Goal: Information Seeking & Learning: Learn about a topic

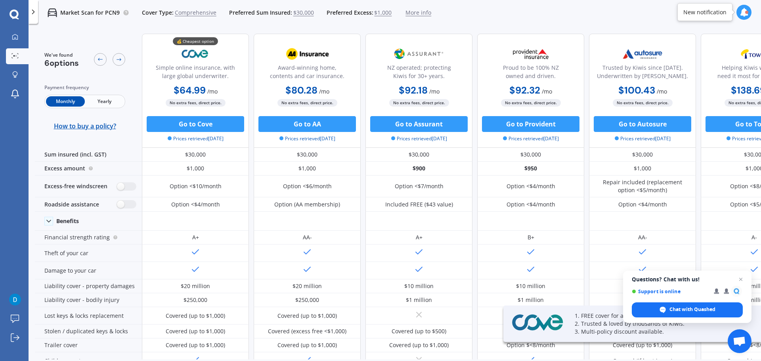
click at [108, 103] on span "Yearly" at bounding box center [104, 101] width 39 height 10
click at [414, 15] on span "More info" at bounding box center [418, 13] width 26 height 8
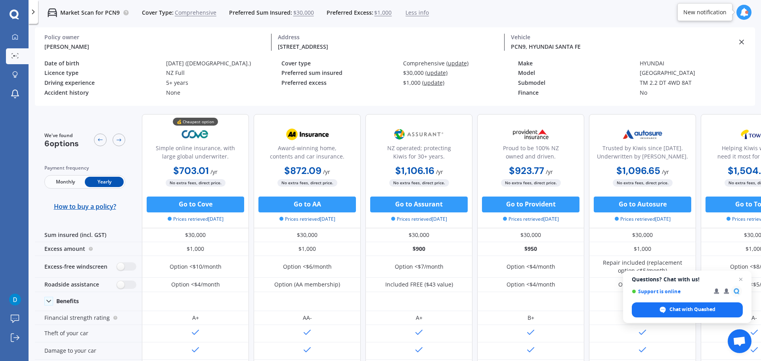
click at [62, 42] on div "[PERSON_NAME]" at bounding box center [154, 46] width 220 height 8
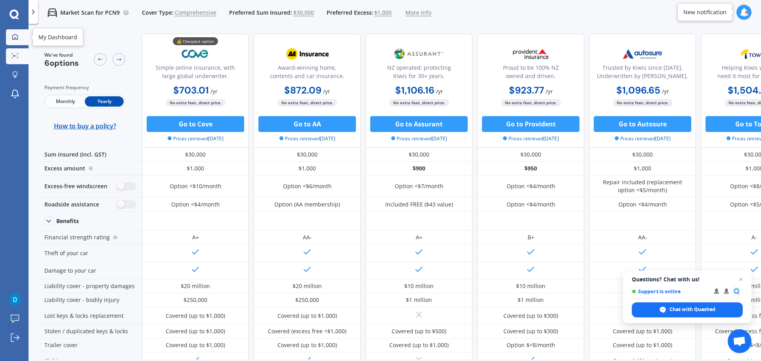
click at [16, 37] on icon at bounding box center [15, 37] width 6 height 6
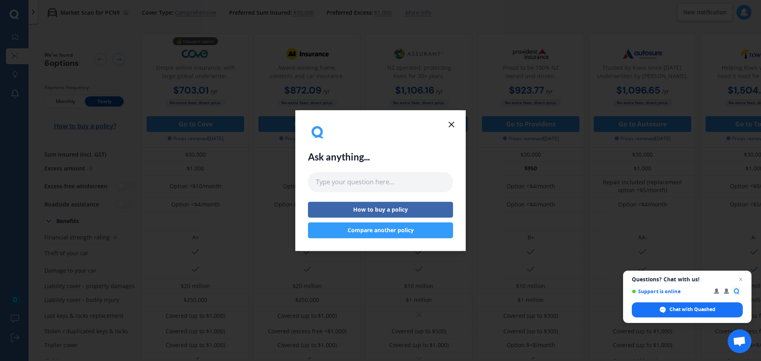
click at [450, 124] on line at bounding box center [451, 124] width 5 height 5
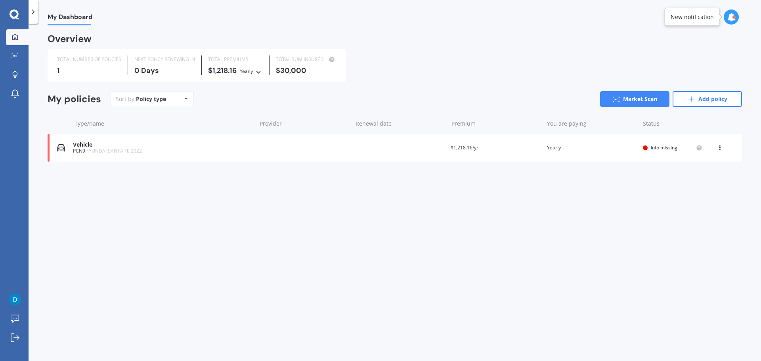
click at [259, 72] on icon at bounding box center [259, 71] width 6 height 5
click at [258, 72] on icon at bounding box center [259, 71] width 6 height 5
click at [664, 148] on span "Info missing" at bounding box center [663, 147] width 27 height 7
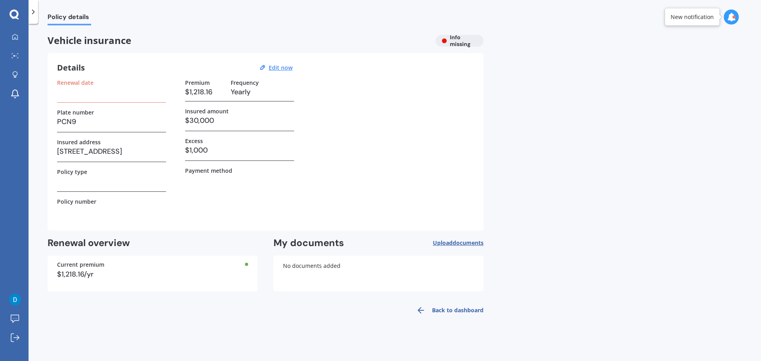
click at [93, 97] on h3 at bounding box center [111, 92] width 109 height 12
click at [14, 35] on icon at bounding box center [15, 37] width 6 height 6
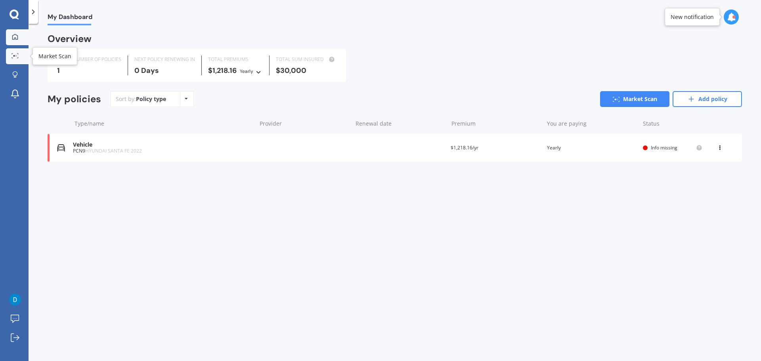
click at [13, 58] on icon at bounding box center [14, 55] width 7 height 5
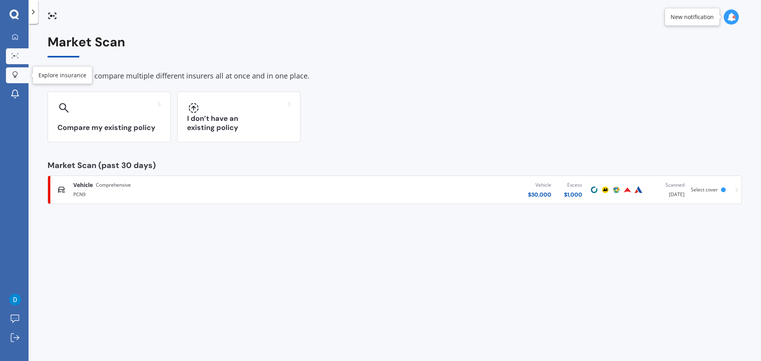
click at [15, 78] on icon at bounding box center [14, 76] width 3 height 1
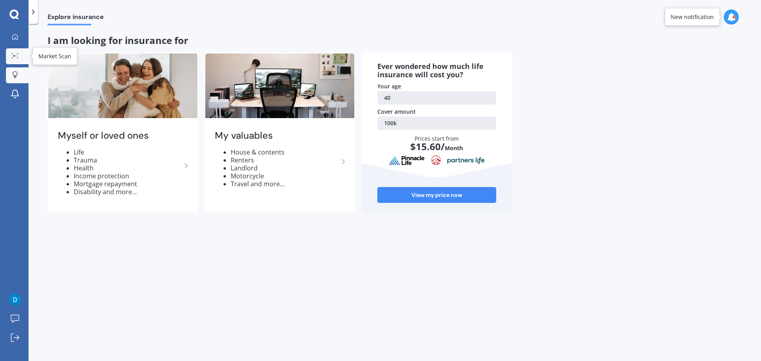
click at [15, 59] on div at bounding box center [15, 56] width 12 height 6
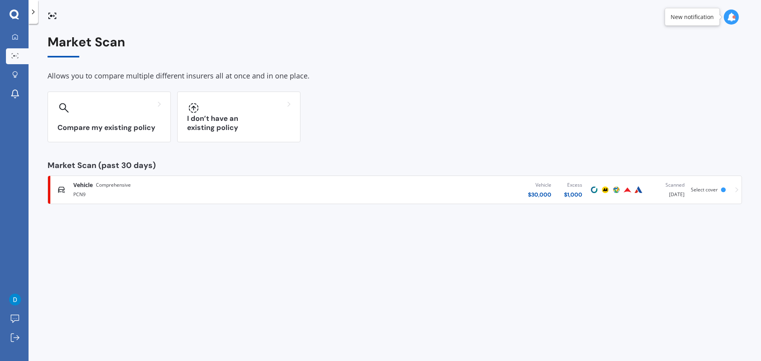
click at [133, 192] on div "PCN9" at bounding box center [198, 194] width 250 height 10
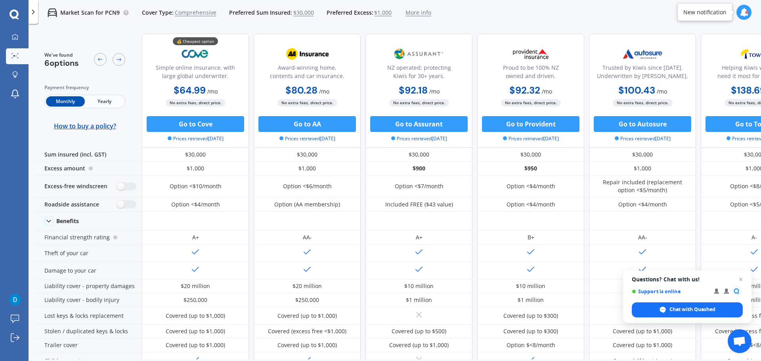
click at [106, 101] on span "Yearly" at bounding box center [104, 101] width 39 height 10
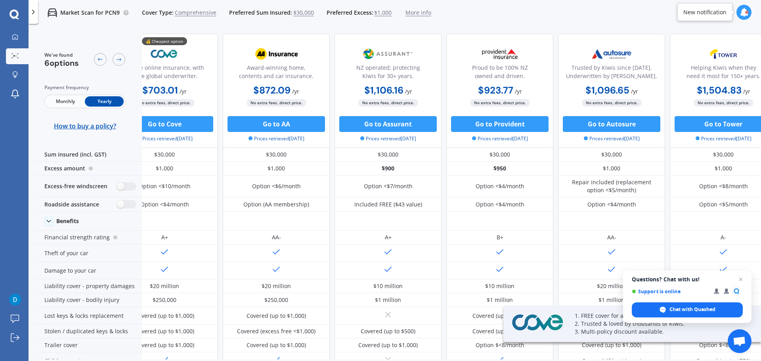
scroll to position [0, 51]
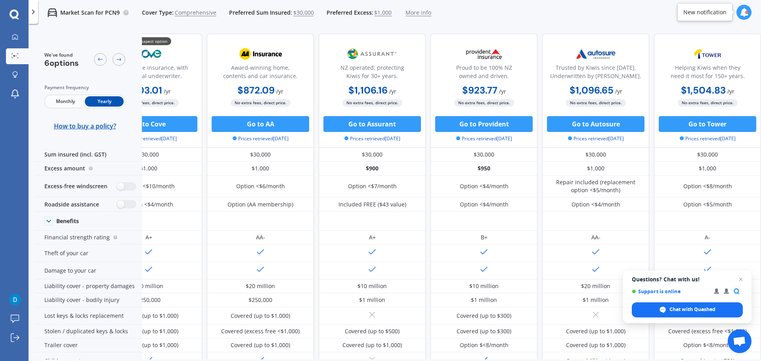
click at [742, 8] on icon at bounding box center [743, 12] width 9 height 9
click at [676, 46] on b "Market Scan" at bounding box center [665, 47] width 32 height 6
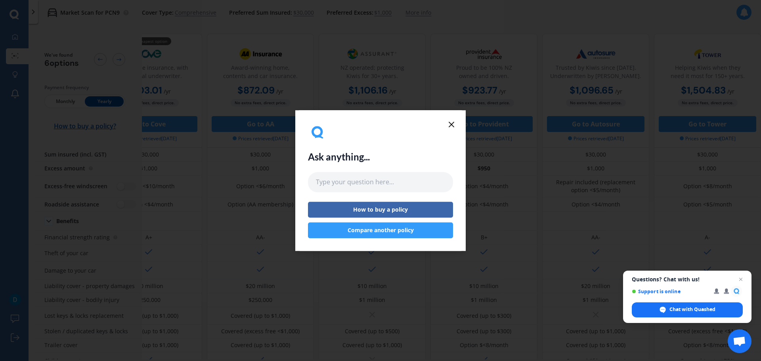
click at [449, 124] on icon at bounding box center [451, 125] width 10 height 10
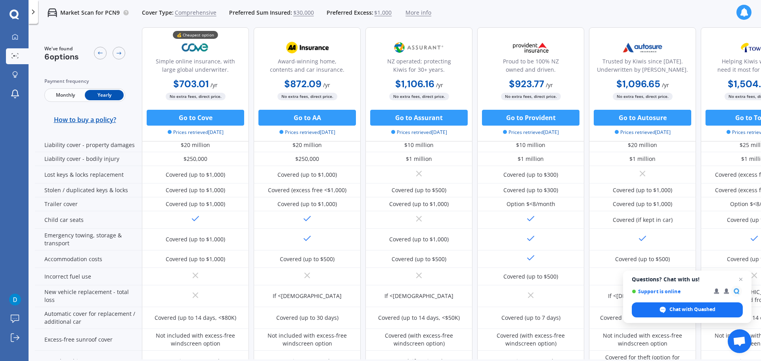
scroll to position [158, 0]
